Goal: Task Accomplishment & Management: Manage account settings

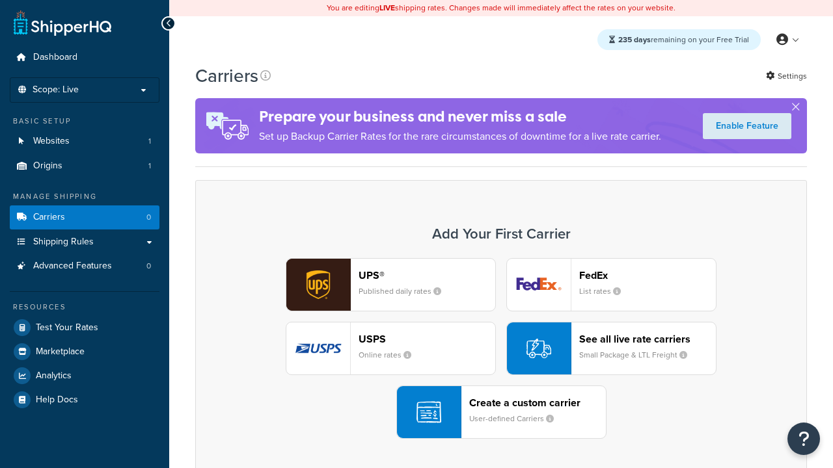
click at [501, 413] on div "Create a custom carrier User-defined Carriers" at bounding box center [537, 412] width 137 height 31
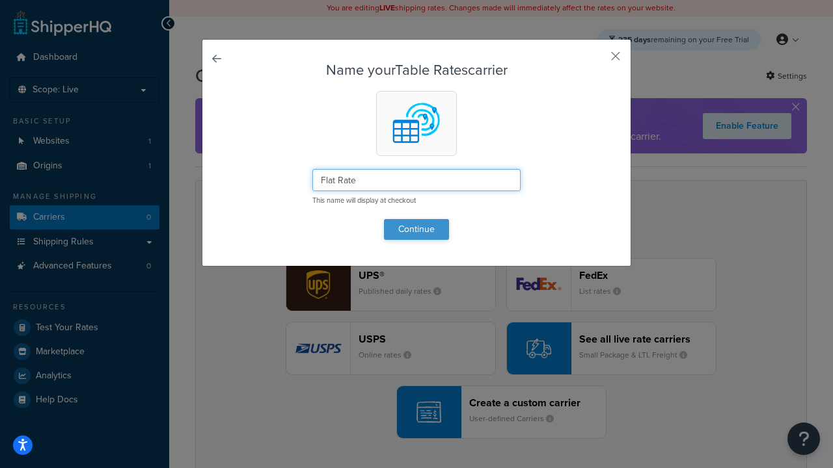
type input "Flat Rate"
click at [416, 229] on button "Continue" at bounding box center [416, 229] width 65 height 21
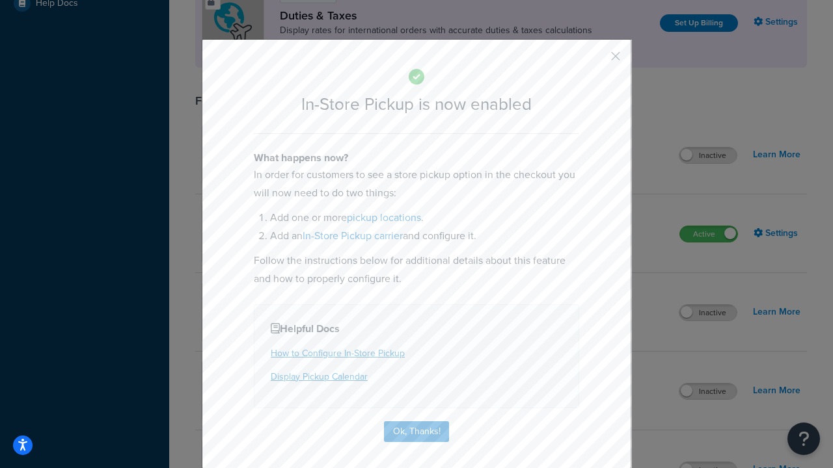
click at [596, 59] on button "button" at bounding box center [596, 60] width 3 height 3
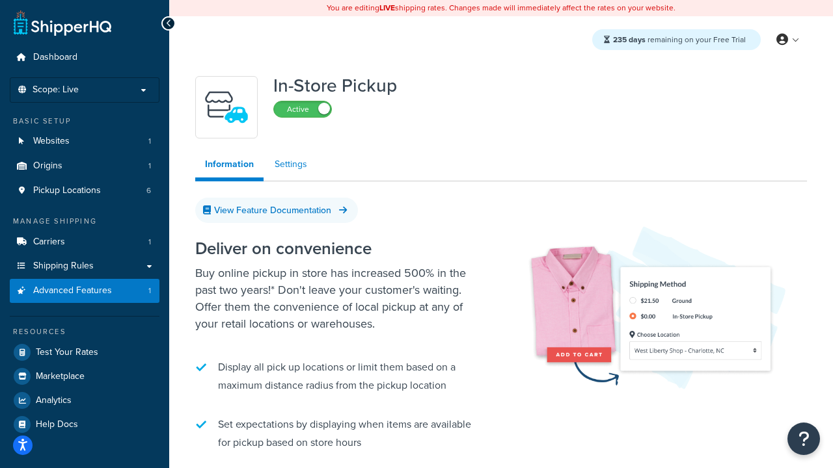
click at [291, 165] on link "Settings" at bounding box center [291, 165] width 52 height 26
select select "inline"
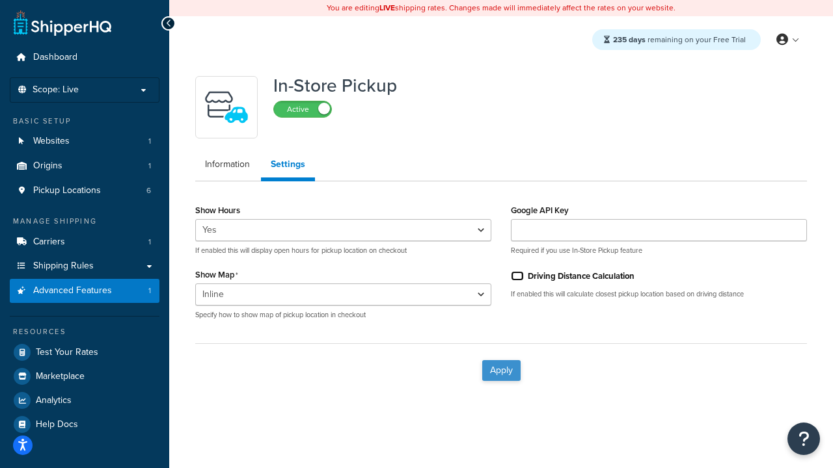
click at [517, 276] on input "Driving Distance Calculation" at bounding box center [517, 276] width 13 height 10
checkbox input "true"
click at [501, 370] on button "Apply" at bounding box center [501, 370] width 38 height 21
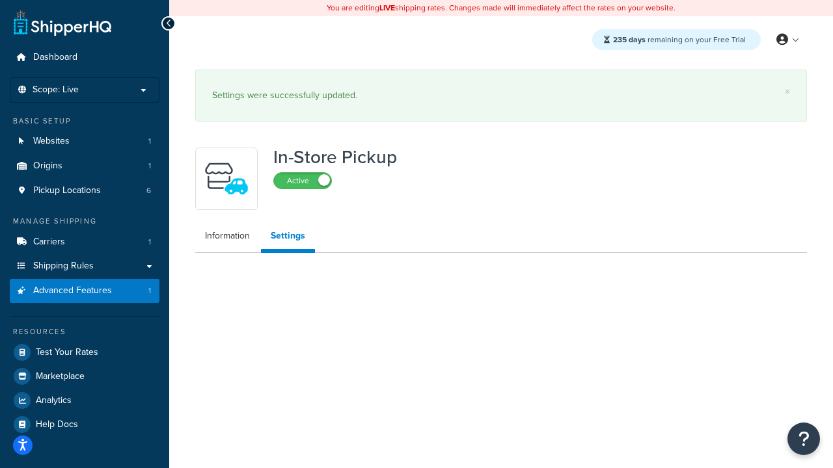
select select "inline"
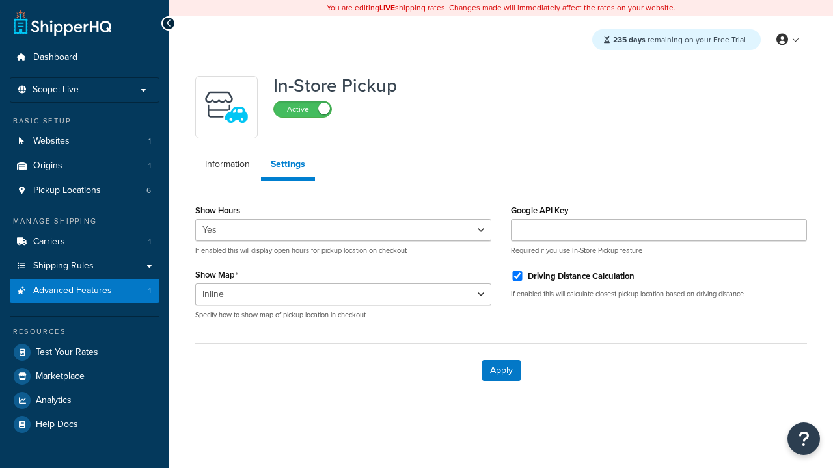
select select "inline"
click at [67, 191] on span "Pickup Locations" at bounding box center [67, 190] width 68 height 11
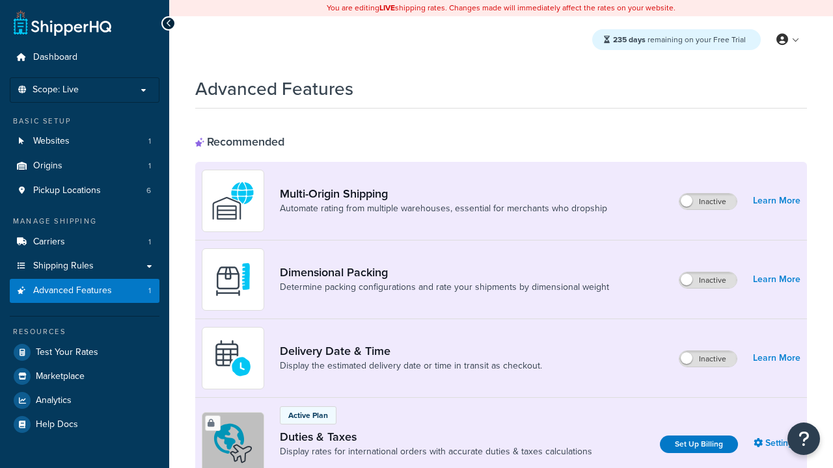
scroll to position [414, 0]
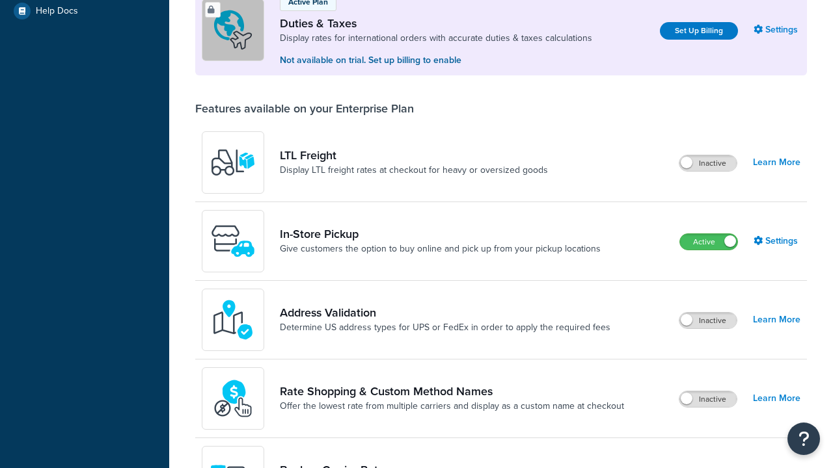
click at [440, 241] on link "In-Store Pickup" at bounding box center [440, 234] width 321 height 14
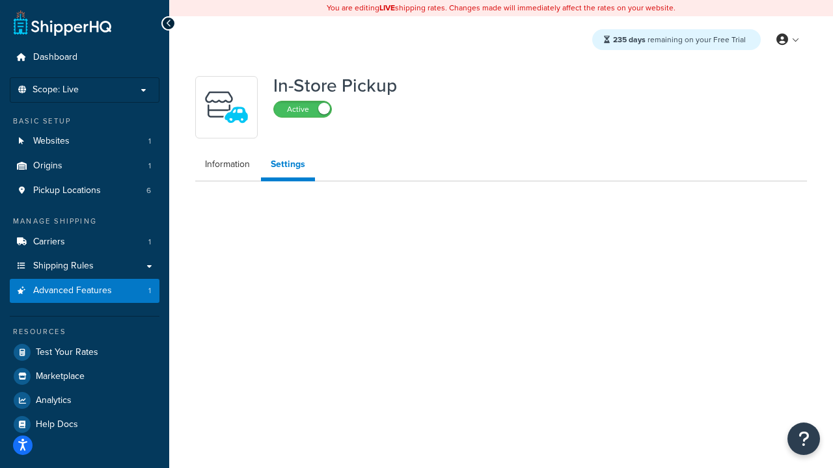
select select "inline"
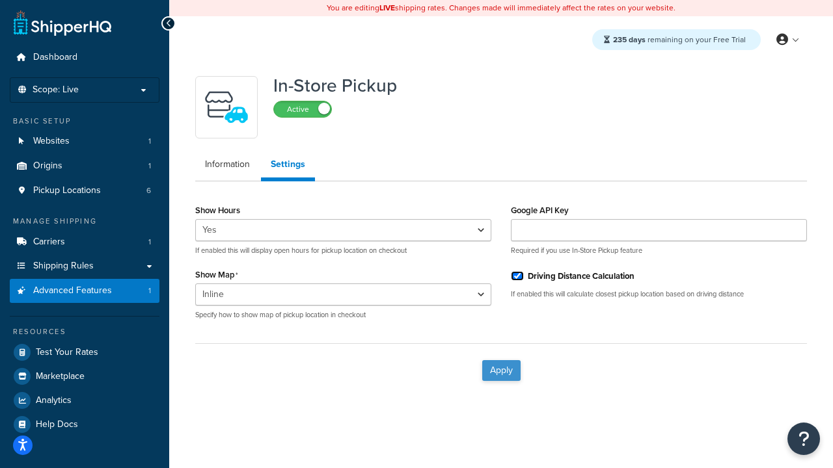
click at [517, 276] on input "Driving Distance Calculation" at bounding box center [517, 276] width 13 height 10
checkbox input "false"
click at [501, 370] on button "Apply" at bounding box center [501, 370] width 38 height 21
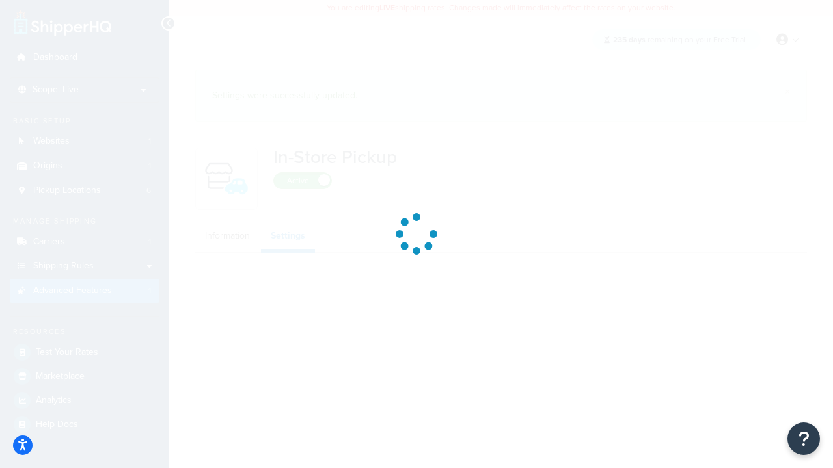
select select "inline"
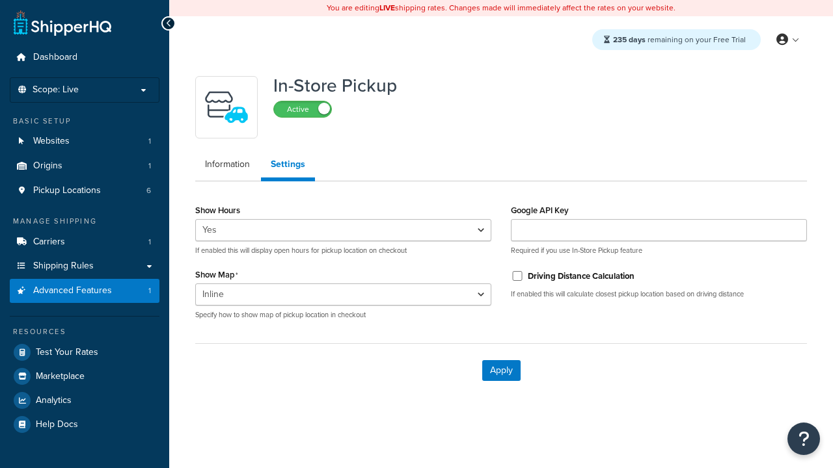
select select "inline"
click at [67, 191] on span "Pickup Locations" at bounding box center [67, 190] width 68 height 11
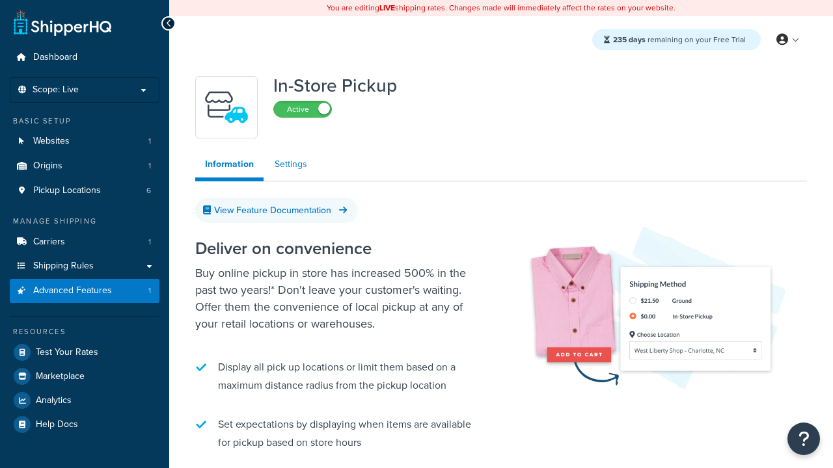
click at [291, 165] on link "Settings" at bounding box center [291, 165] width 52 height 26
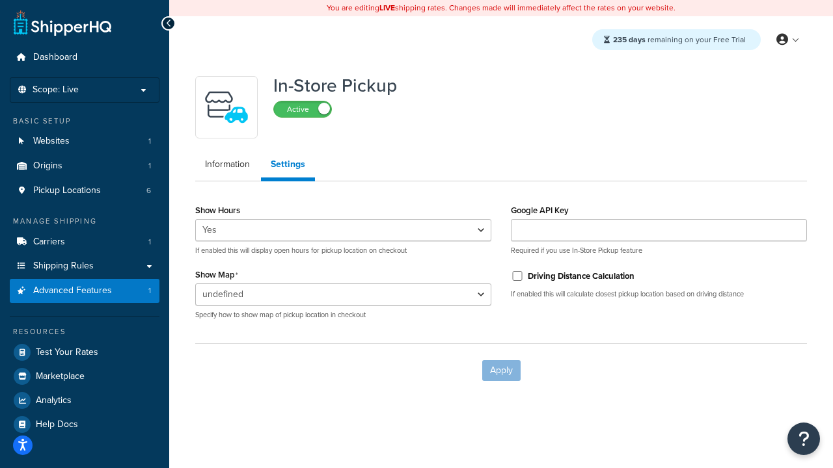
select select "inline"
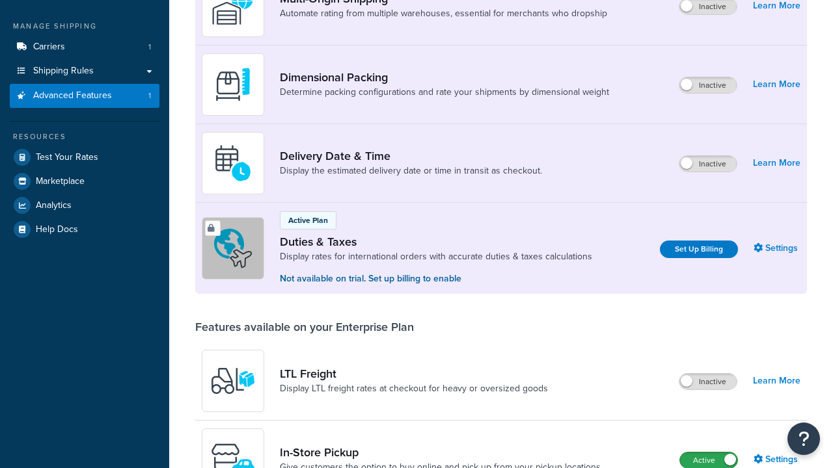
click at [709, 453] on label "Active" at bounding box center [708, 461] width 57 height 16
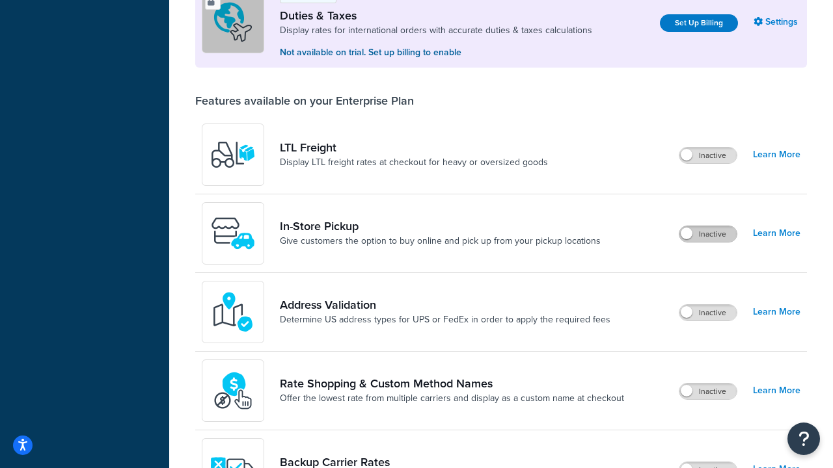
scroll to position [397, 0]
